Goal: Navigation & Orientation: Find specific page/section

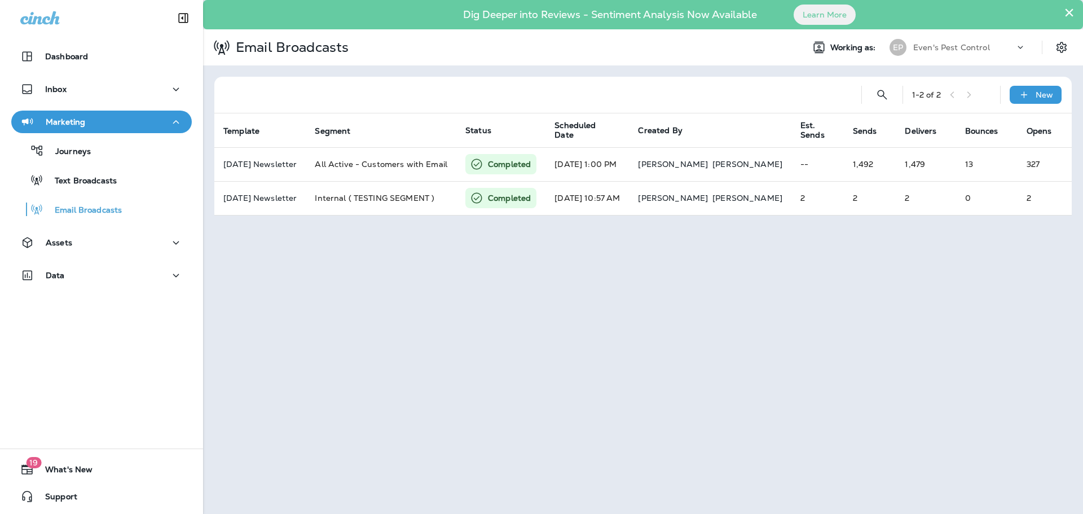
click at [1006, 333] on div "× Dig Deeper into Reviews - Sentiment Analysis Now Available Learn More Email B…" at bounding box center [643, 257] width 880 height 514
click at [639, 274] on div "× Dig Deeper into Reviews - Sentiment Analysis Now Available Learn More Email B…" at bounding box center [643, 257] width 880 height 514
